Goal: Navigation & Orientation: Find specific page/section

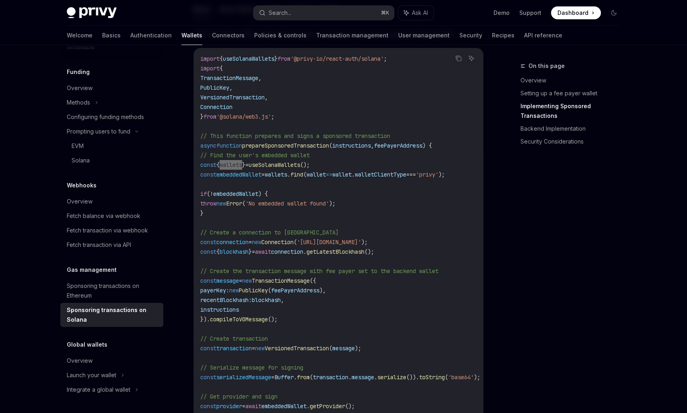
scroll to position [681, 0]
click at [618, 16] on button "Toggle dark mode" at bounding box center [613, 12] width 13 height 13
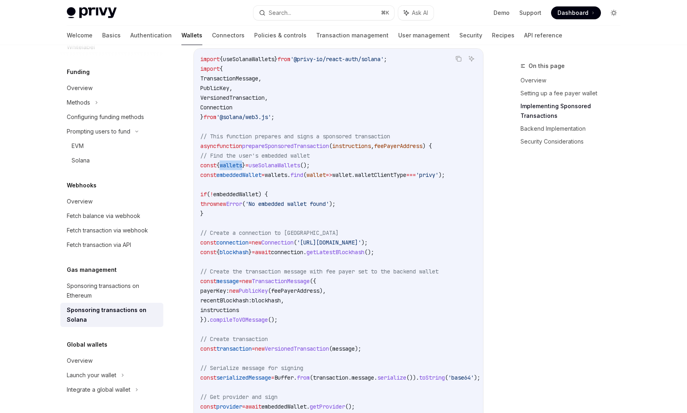
click at [618, 16] on button "Toggle dark mode" at bounding box center [613, 12] width 13 height 13
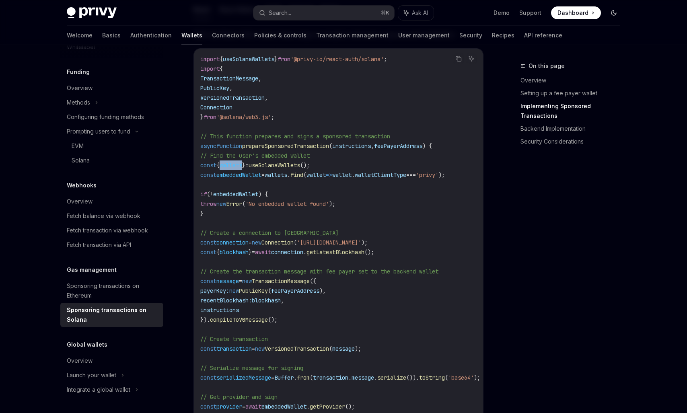
click at [618, 16] on button "Toggle dark mode" at bounding box center [613, 12] width 13 height 13
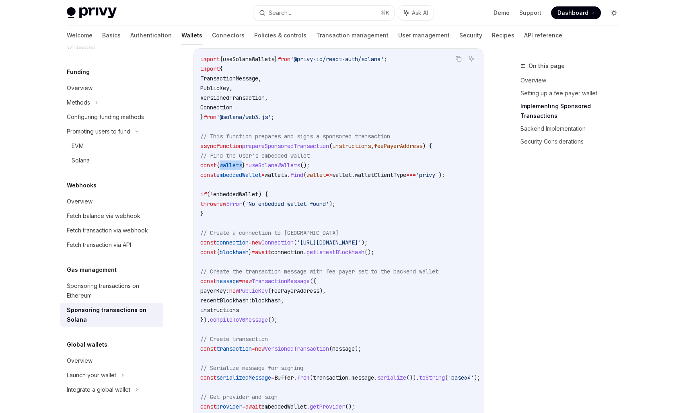
click at [618, 16] on button "Toggle dark mode" at bounding box center [613, 12] width 13 height 13
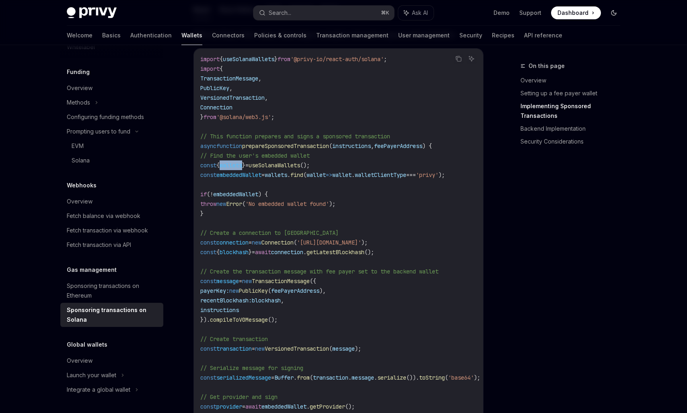
click at [618, 16] on button "Toggle dark mode" at bounding box center [613, 12] width 13 height 13
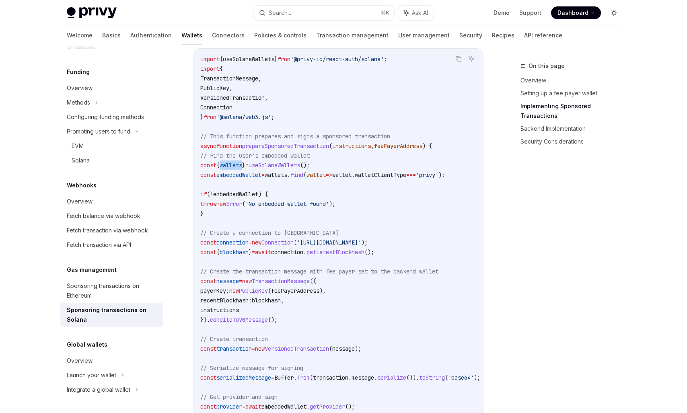
click at [618, 16] on button "Toggle dark mode" at bounding box center [613, 12] width 13 height 13
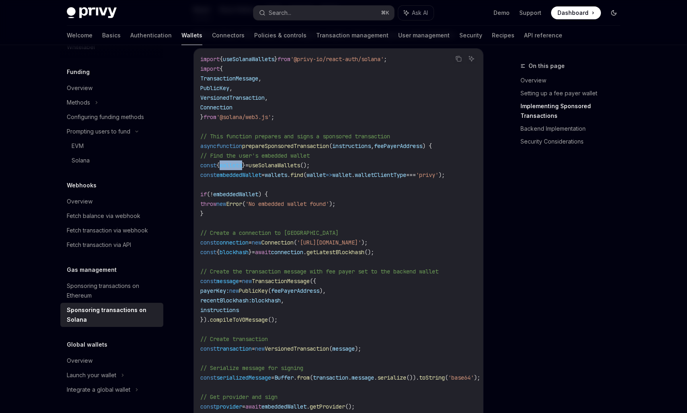
click at [618, 16] on button "Toggle dark mode" at bounding box center [613, 12] width 13 height 13
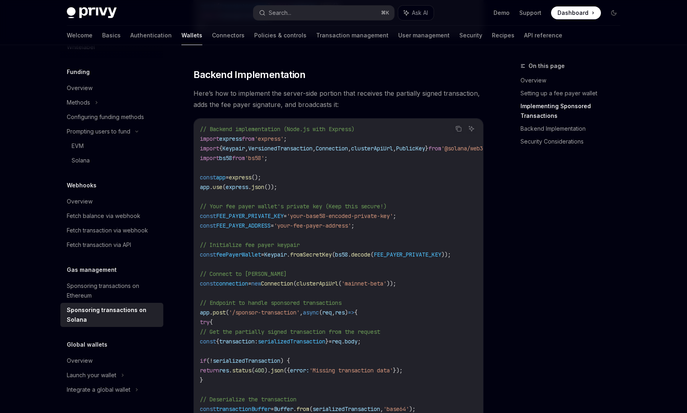
scroll to position [1314, 0]
